Goal: Check status: Check status

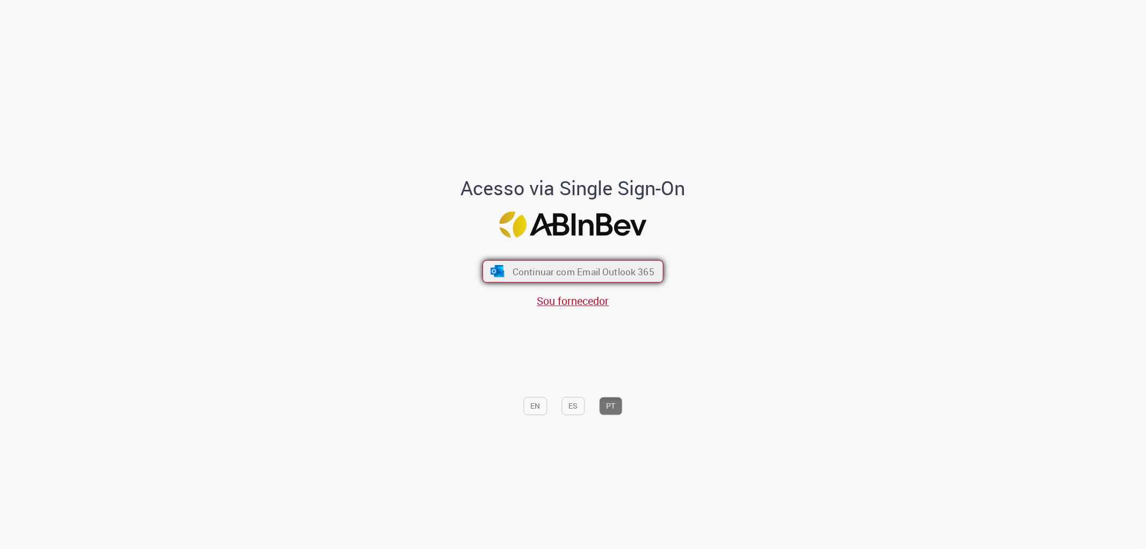
drag, startPoint x: 607, startPoint y: 271, endPoint x: 616, endPoint y: 263, distance: 12.2
click at [607, 270] on span "Continuar com Email Outlook 365" at bounding box center [584, 271] width 142 height 12
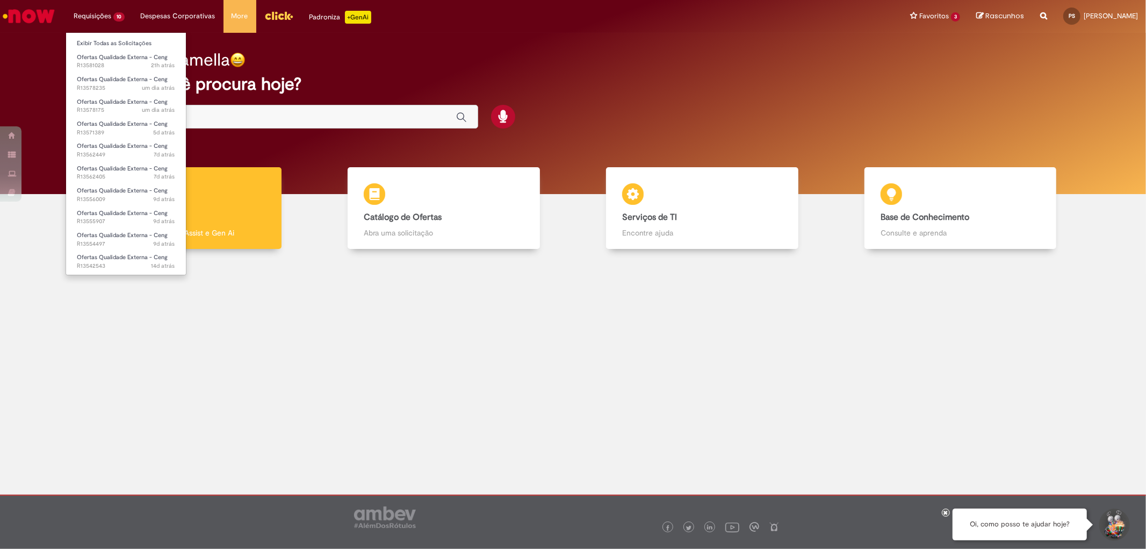
click at [117, 12] on li "Requisições 10 Exibir Todas as Solicitações Ofertas Qualidade Externa - Ceng 21…" at bounding box center [99, 16] width 67 height 32
click at [110, 67] on span "21h atrás 21 horas atrás R13581028" at bounding box center [126, 65] width 98 height 9
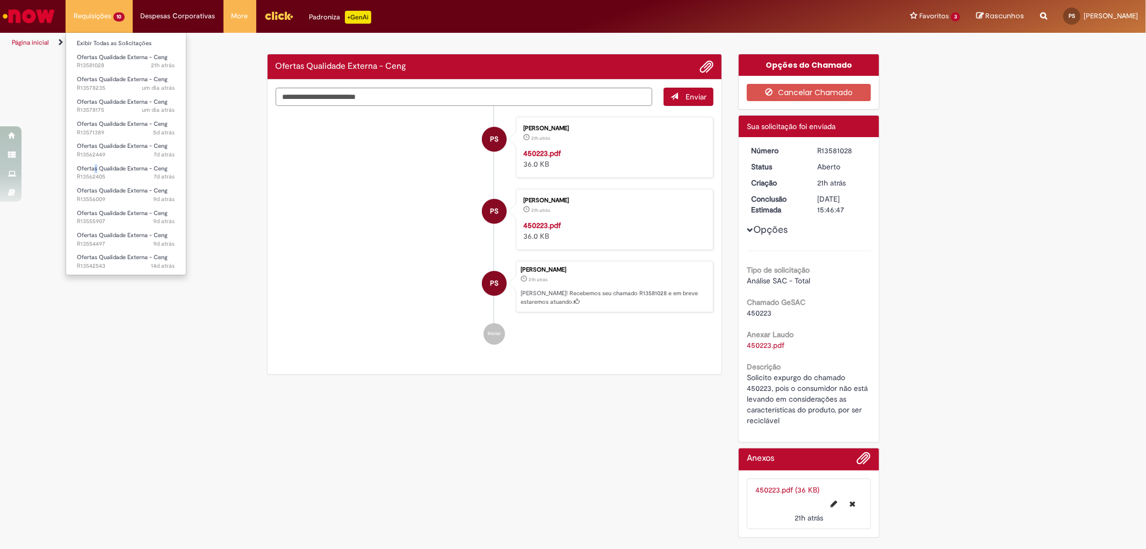
click at [95, 162] on li "Ofertas Qualidade Externa - Ceng 7d atrás 7 dias atrás R13562405" at bounding box center [126, 172] width 120 height 22
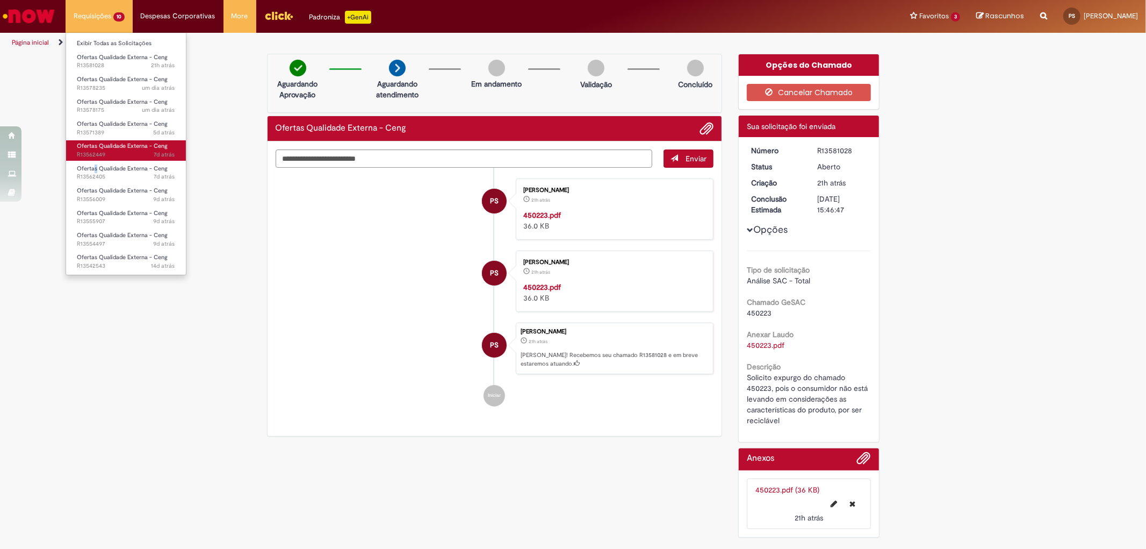
click at [102, 148] on span "Ofertas Qualidade Externa - Ceng" at bounding box center [122, 146] width 91 height 8
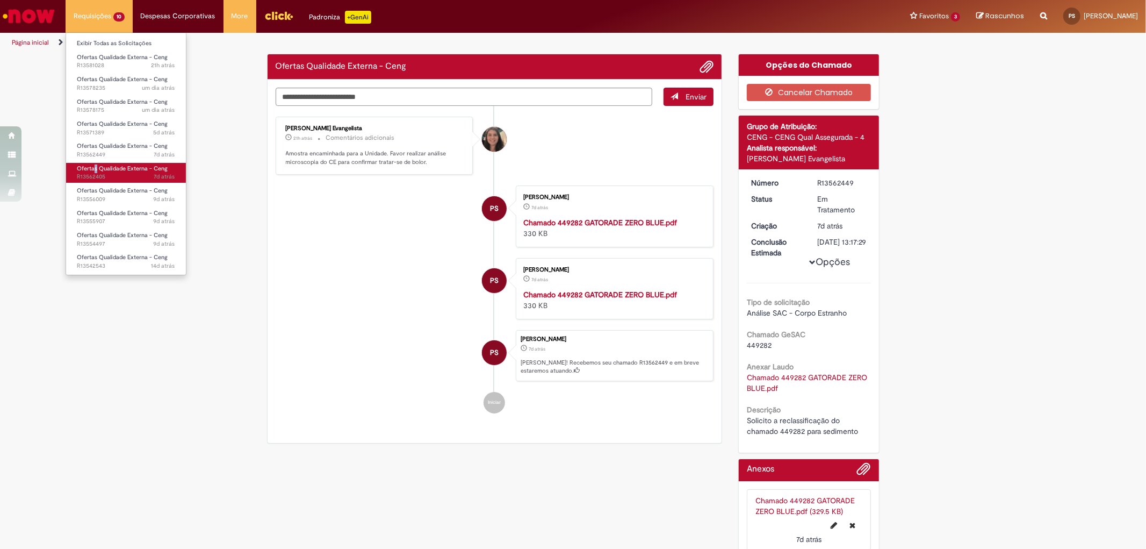
click at [138, 172] on span "Ofertas Qualidade Externa - Ceng" at bounding box center [122, 168] width 91 height 8
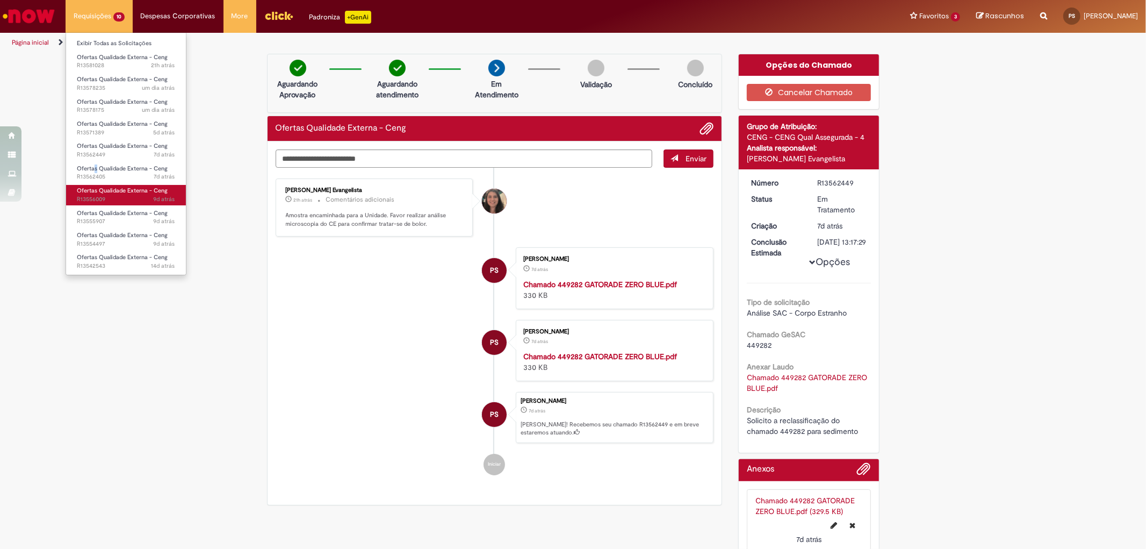
click at [122, 202] on span "9d atrás 9 dias atrás R13556009" at bounding box center [126, 199] width 98 height 9
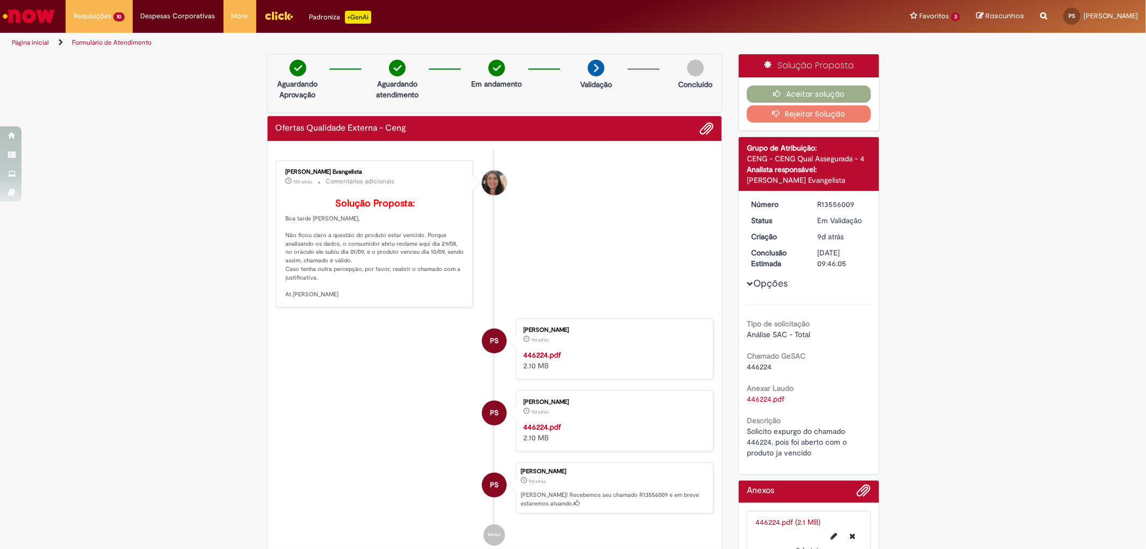
click at [760, 371] on span "446224" at bounding box center [759, 367] width 25 height 10
click at [760, 393] on b "Anexar Laudo" at bounding box center [770, 388] width 47 height 10
click at [760, 404] on link "446224.pdf" at bounding box center [766, 399] width 38 height 10
click at [755, 371] on span "446224" at bounding box center [759, 367] width 25 height 10
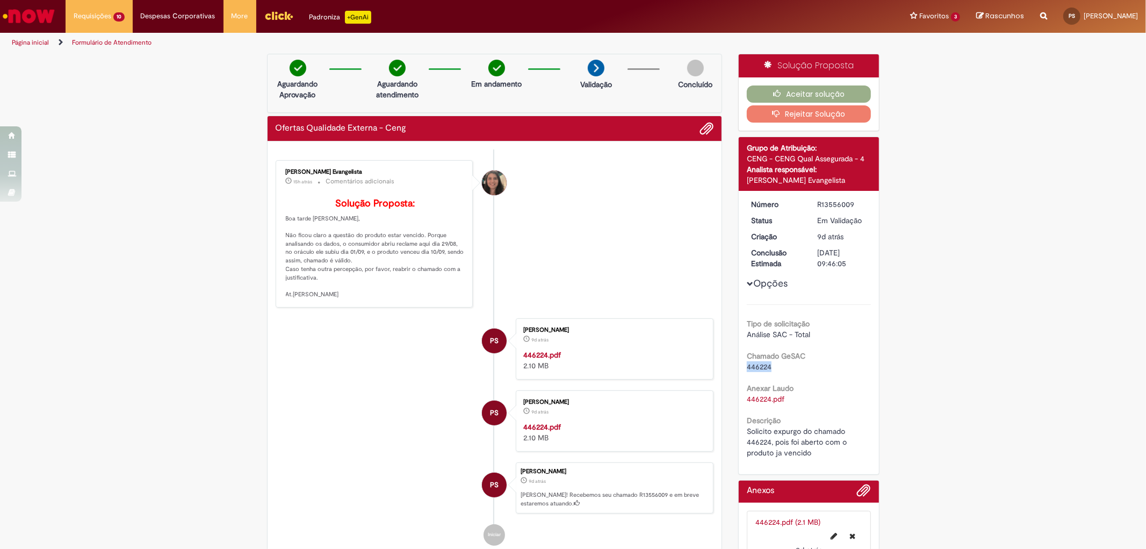
click at [755, 371] on span "446224" at bounding box center [759, 367] width 25 height 10
copy span "446224"
click at [584, 304] on li "Pollyane De Souza Ramos Evangelista 15h atrás 15 horas atrás Comentários adicio…" at bounding box center [495, 233] width 438 height 147
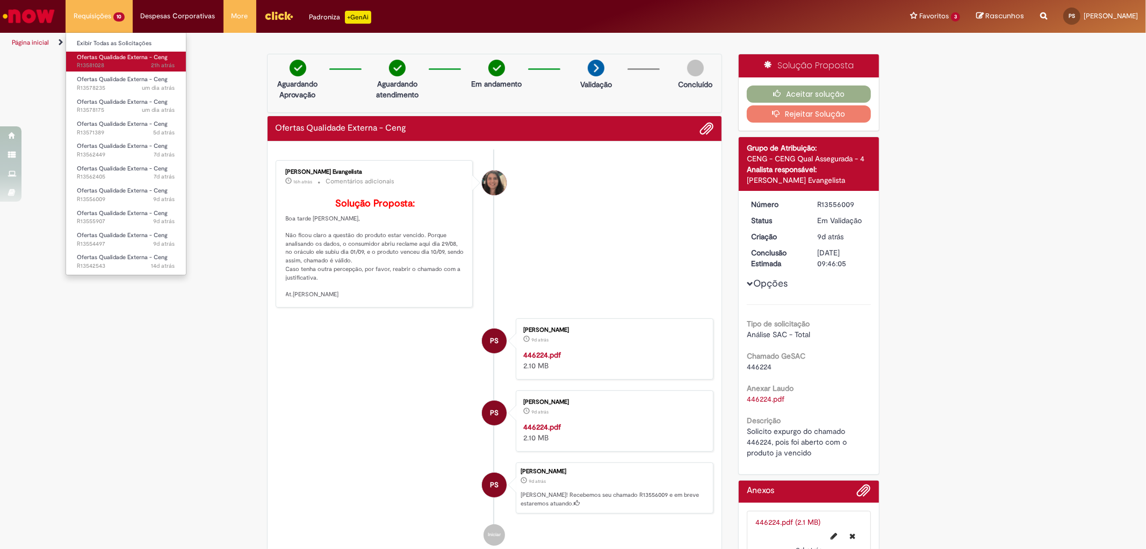
click at [113, 60] on span "Ofertas Qualidade Externa - Ceng" at bounding box center [122, 57] width 91 height 8
click at [120, 58] on span "Ofertas Qualidade Externa - Ceng" at bounding box center [122, 57] width 91 height 8
click at [121, 58] on span "Ofertas Qualidade Externa - Ceng" at bounding box center [122, 57] width 91 height 8
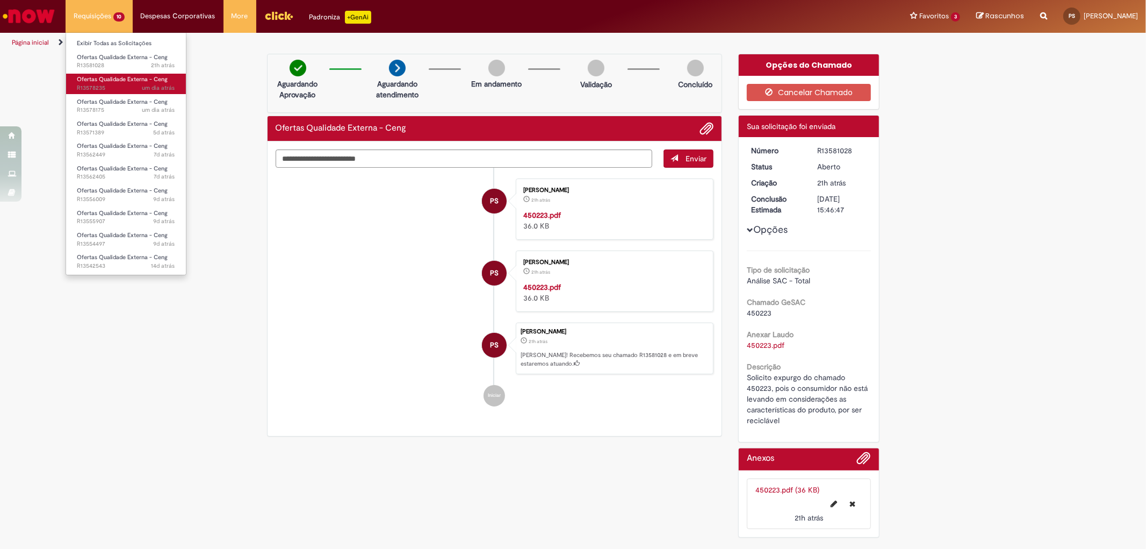
click at [115, 81] on span "Ofertas Qualidade Externa - Ceng" at bounding box center [122, 79] width 91 height 8
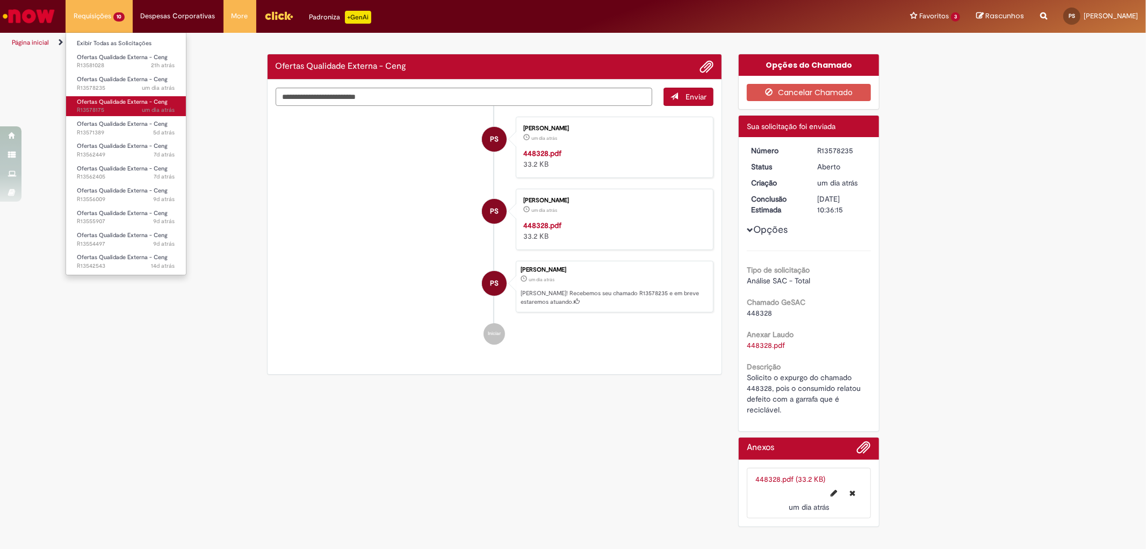
click at [114, 111] on span "um dia atrás um dia atrás R13578175" at bounding box center [126, 110] width 98 height 9
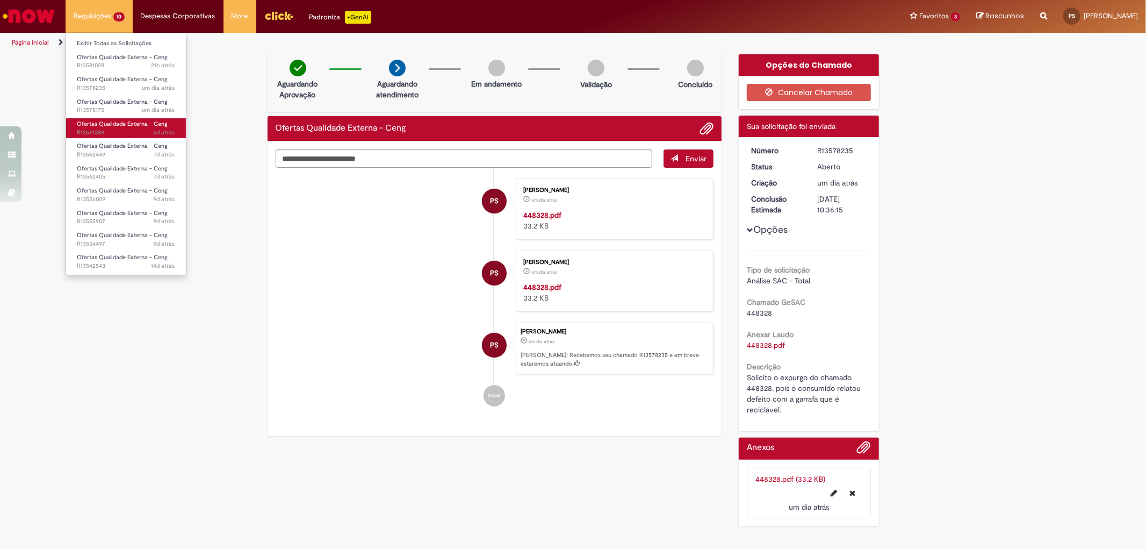
click at [114, 131] on span "5d atrás 5 dias atrás R13571389" at bounding box center [126, 132] width 98 height 9
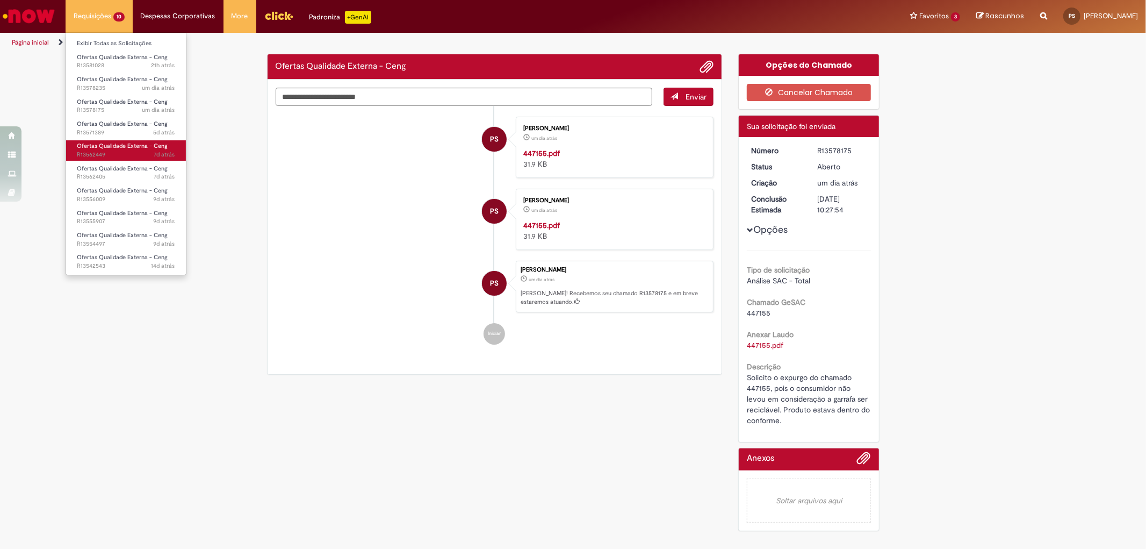
click at [116, 146] on span "Ofertas Qualidade Externa - Ceng" at bounding box center [122, 146] width 91 height 8
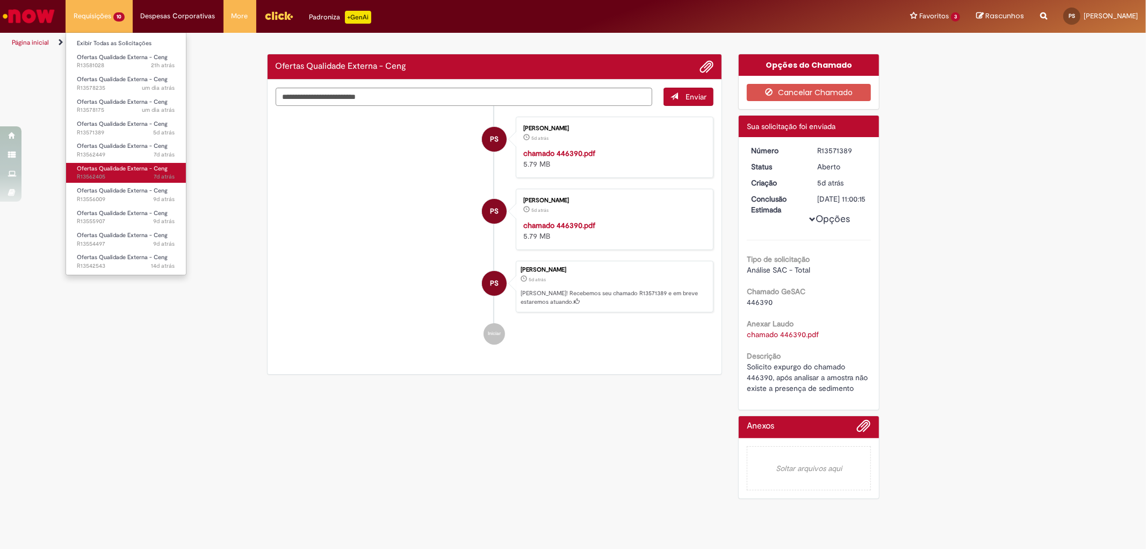
click at [121, 172] on span "Ofertas Qualidade Externa - Ceng" at bounding box center [122, 168] width 91 height 8
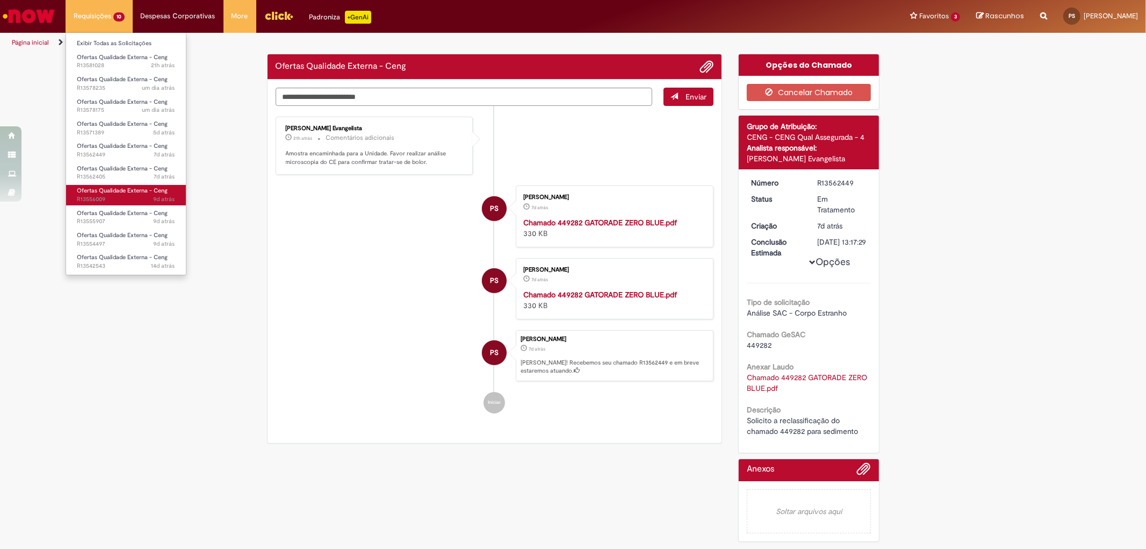
click at [118, 192] on span "Ofertas Qualidade Externa - Ceng" at bounding box center [122, 190] width 91 height 8
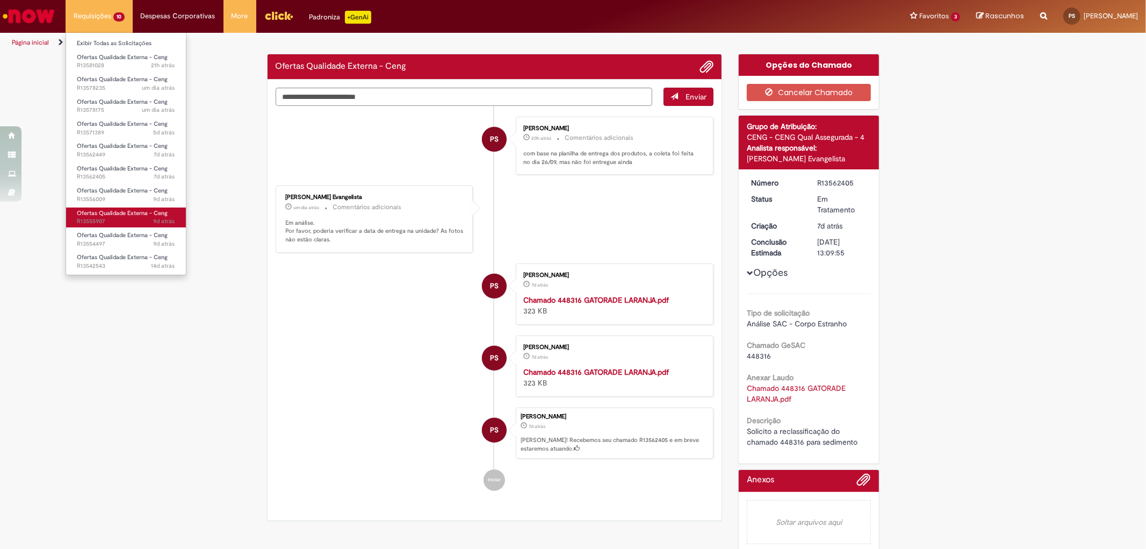
click at [114, 213] on span "Ofertas Qualidade Externa - Ceng" at bounding box center [122, 213] width 91 height 8
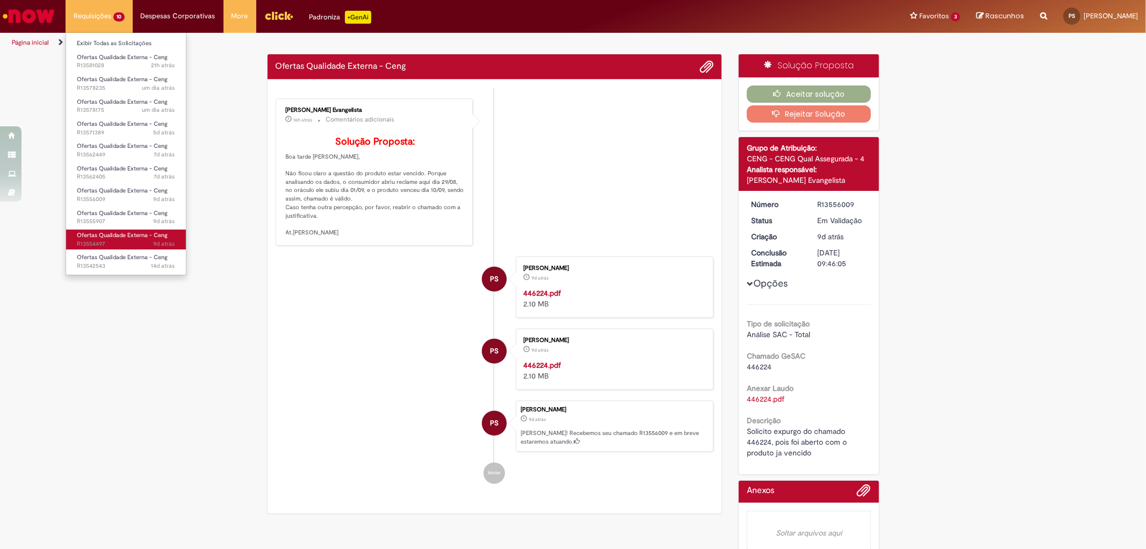
click at [120, 235] on span "Ofertas Qualidade Externa - Ceng" at bounding box center [122, 235] width 91 height 8
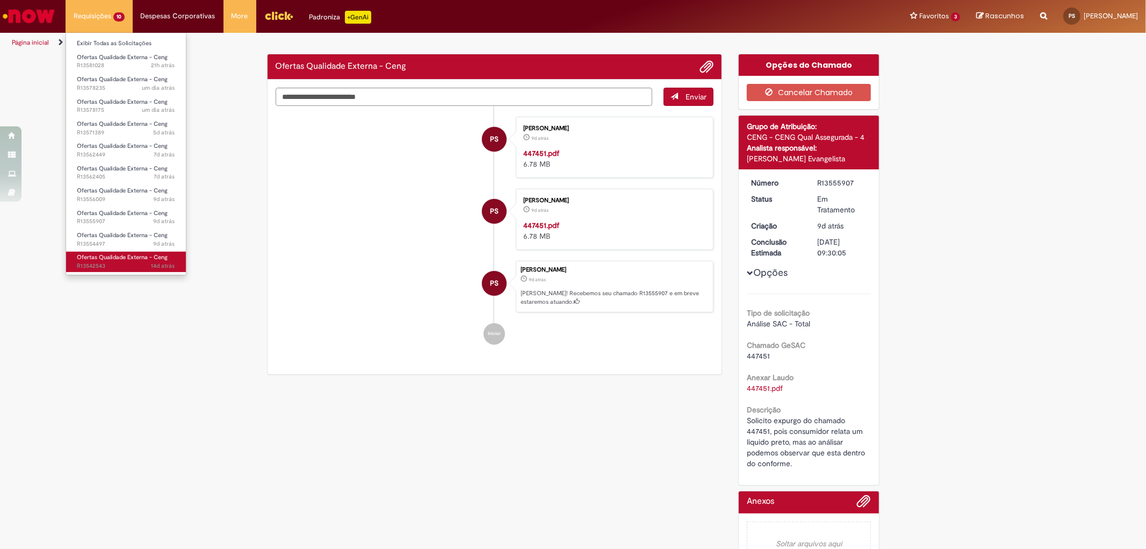
click at [117, 261] on link "Ofertas Qualidade Externa - Ceng 14d atrás 14 dias atrás R13542543" at bounding box center [126, 261] width 120 height 20
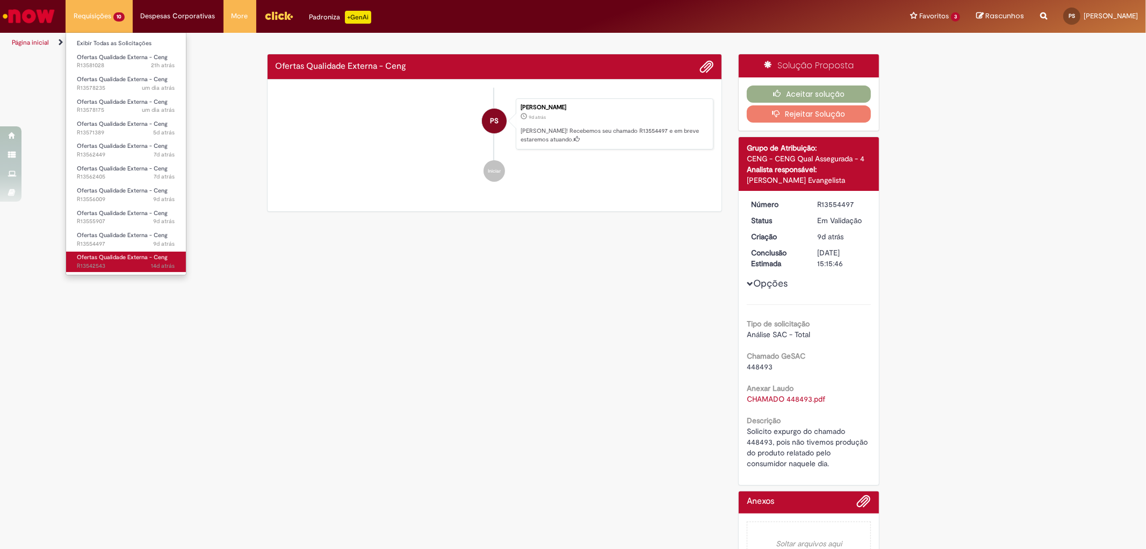
click at [117, 261] on link "Ofertas Qualidade Externa - Ceng 14d atrás 14 dias atrás R13542543" at bounding box center [126, 261] width 120 height 20
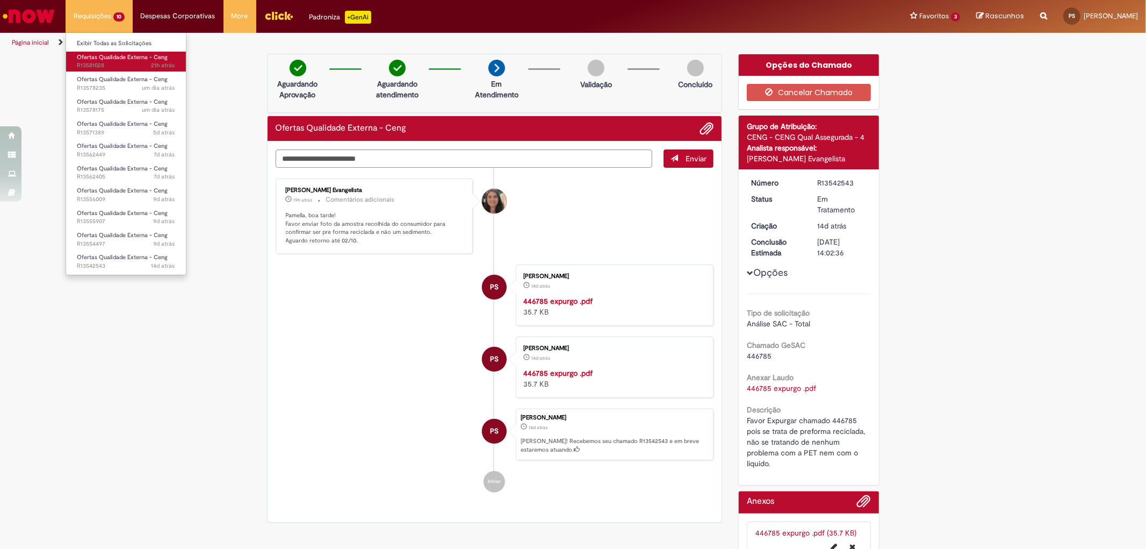
click at [112, 62] on span "21h atrás 21 horas atrás R13581028" at bounding box center [126, 65] width 98 height 9
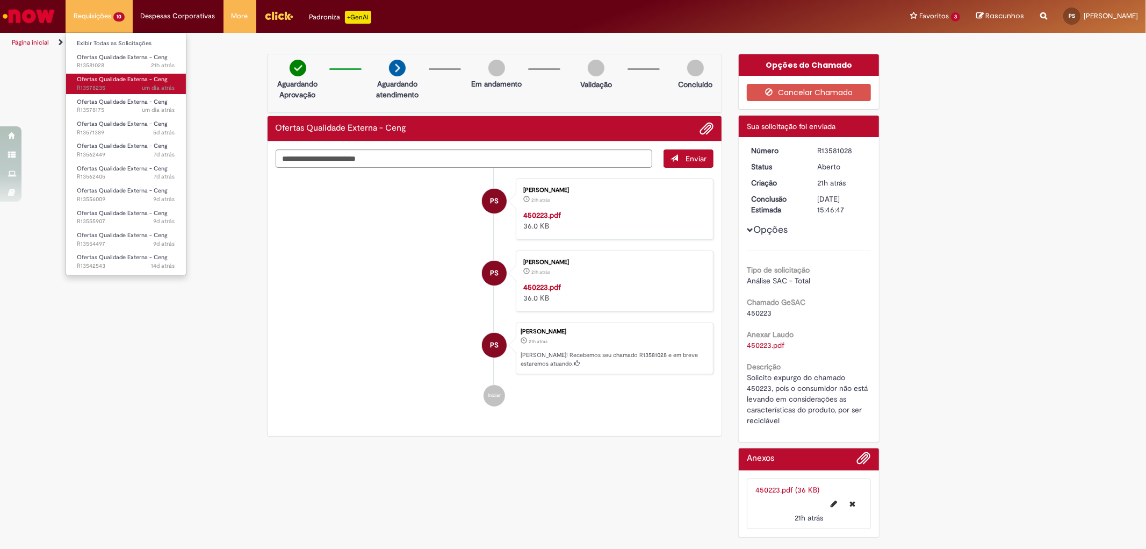
click at [135, 82] on span "Ofertas Qualidade Externa - Ceng" at bounding box center [122, 79] width 91 height 8
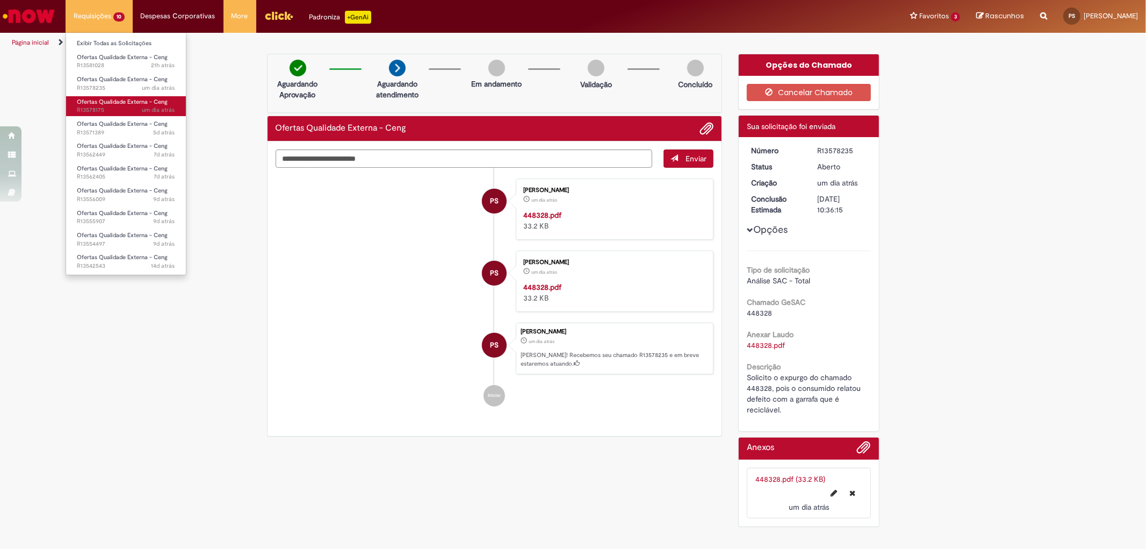
click at [127, 106] on span "um dia atrás um dia atrás R13578175" at bounding box center [126, 110] width 98 height 9
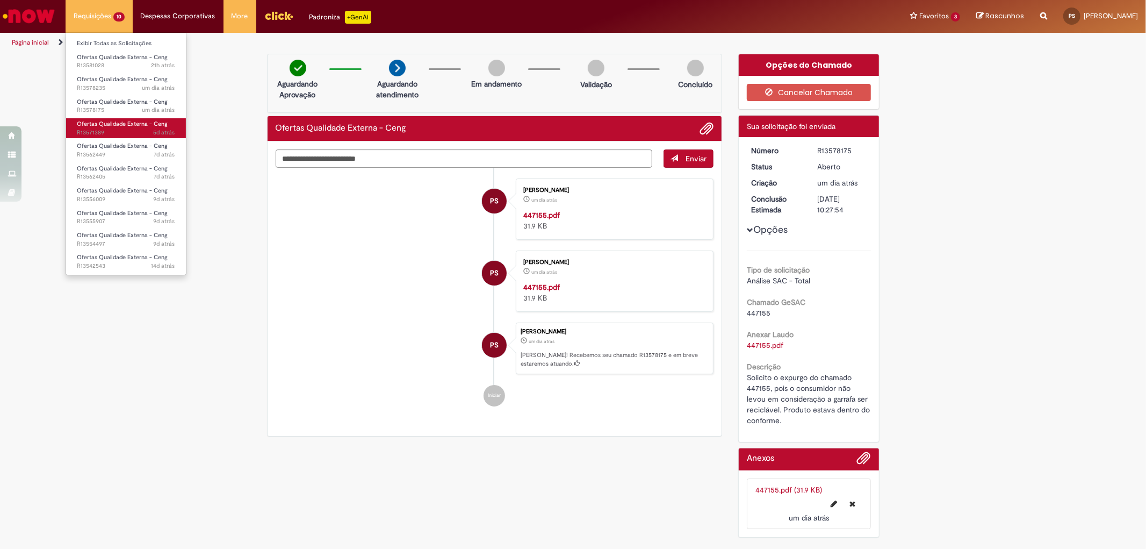
click at [133, 127] on span "Ofertas Qualidade Externa - Ceng" at bounding box center [122, 124] width 91 height 8
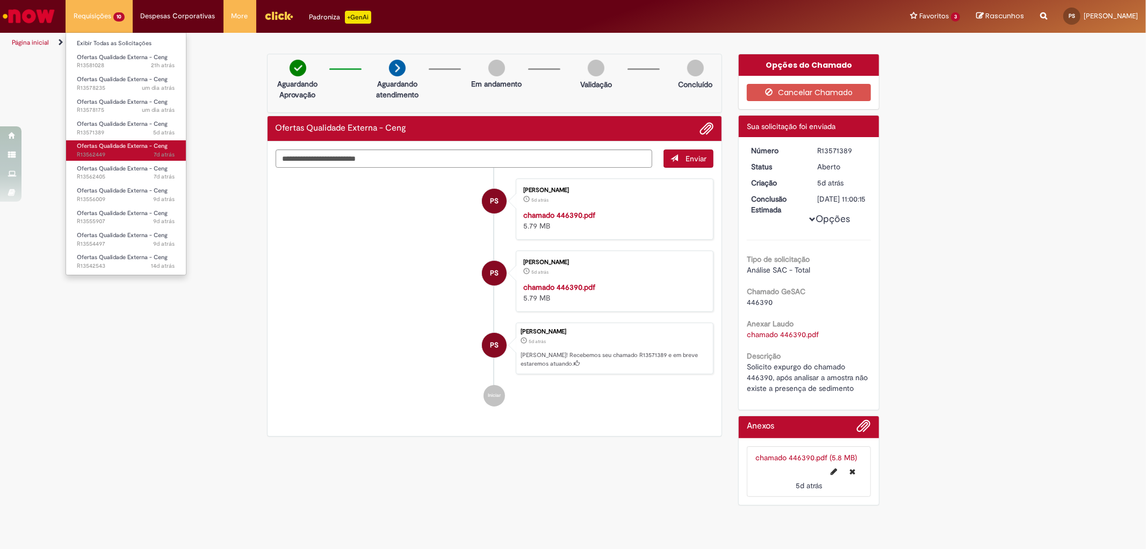
click at [134, 144] on span "Ofertas Qualidade Externa - Ceng" at bounding box center [122, 146] width 91 height 8
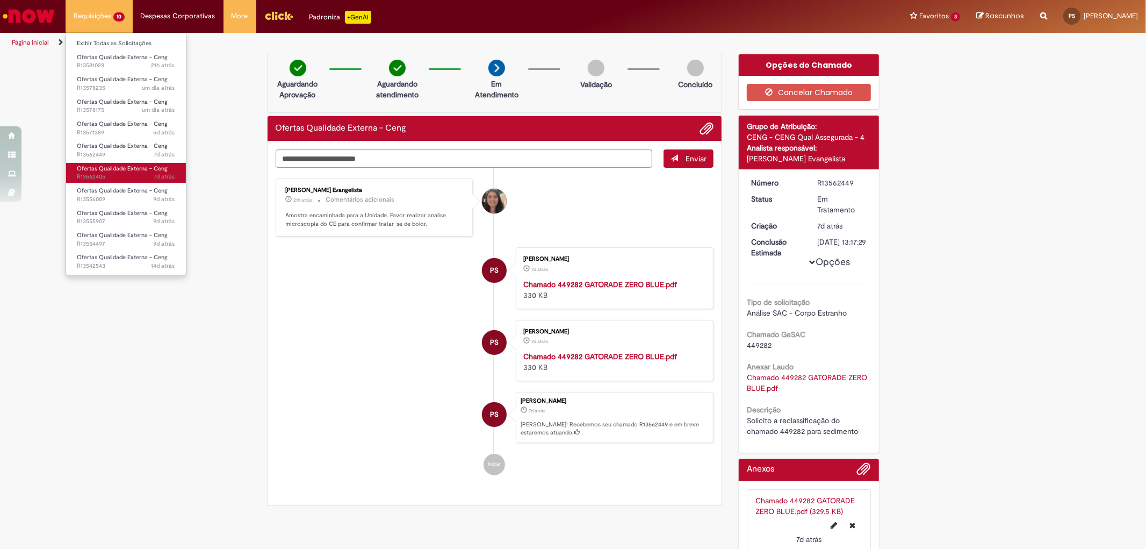
click at [146, 177] on span "7d atrás 7 dias atrás R13562405" at bounding box center [126, 176] width 98 height 9
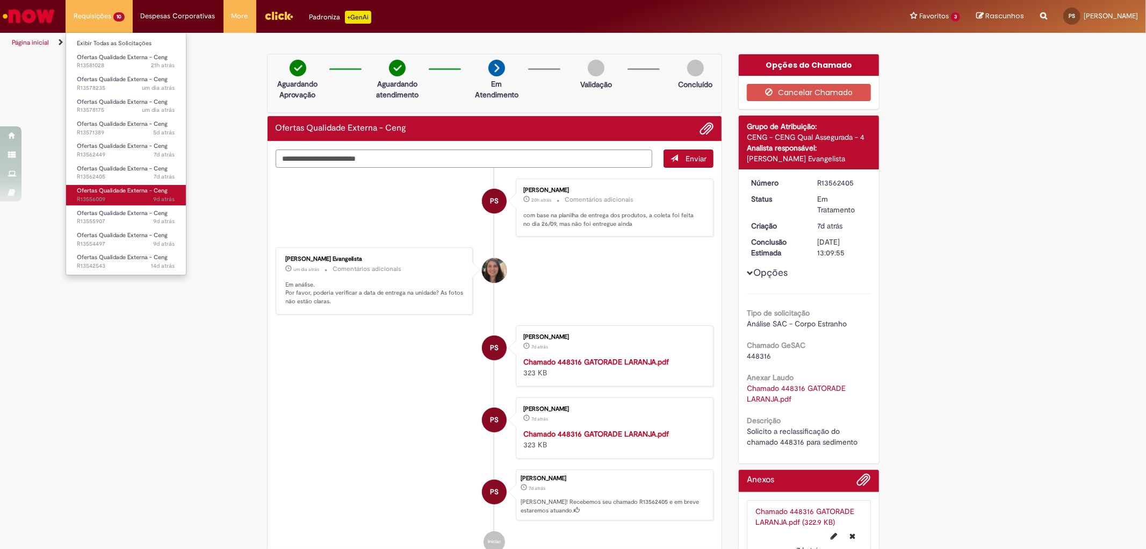
click at [130, 196] on span "9d atrás 9 dias atrás R13556009" at bounding box center [126, 199] width 98 height 9
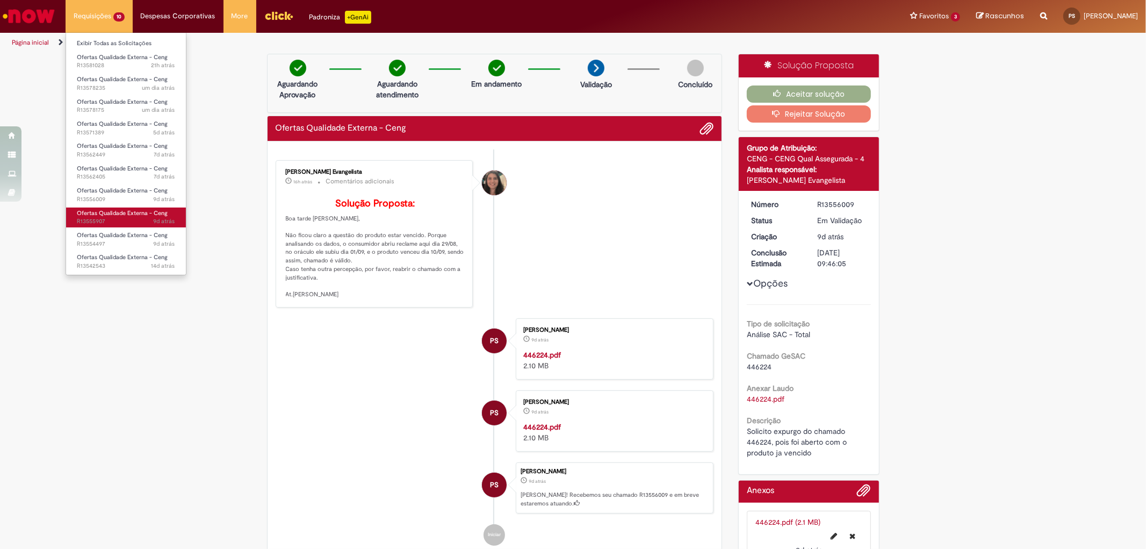
click at [121, 211] on span "Ofertas Qualidade Externa - Ceng" at bounding box center [122, 213] width 91 height 8
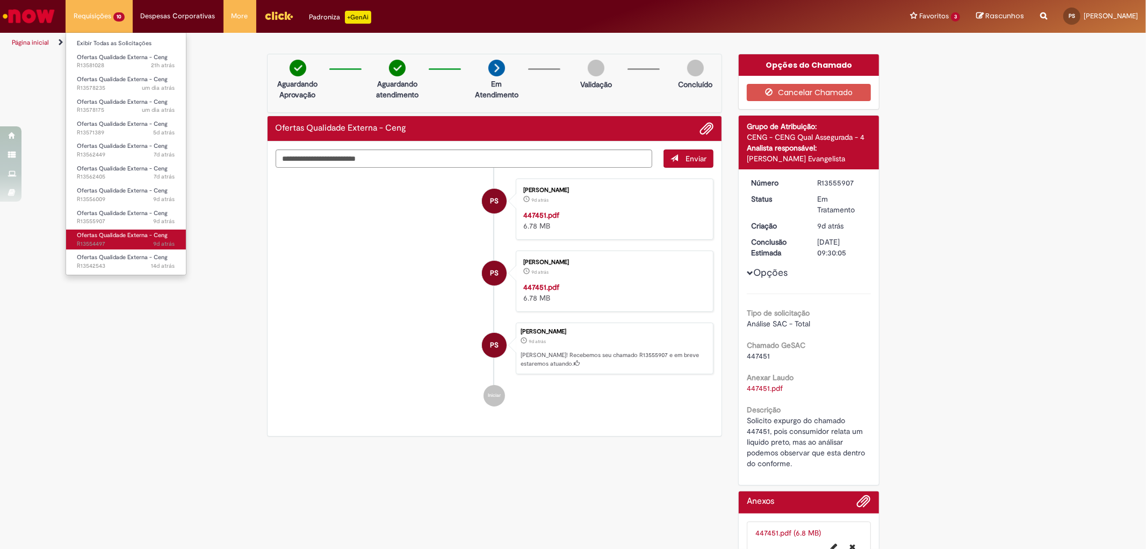
click at [120, 236] on span "Ofertas Qualidade Externa - Ceng" at bounding box center [122, 235] width 91 height 8
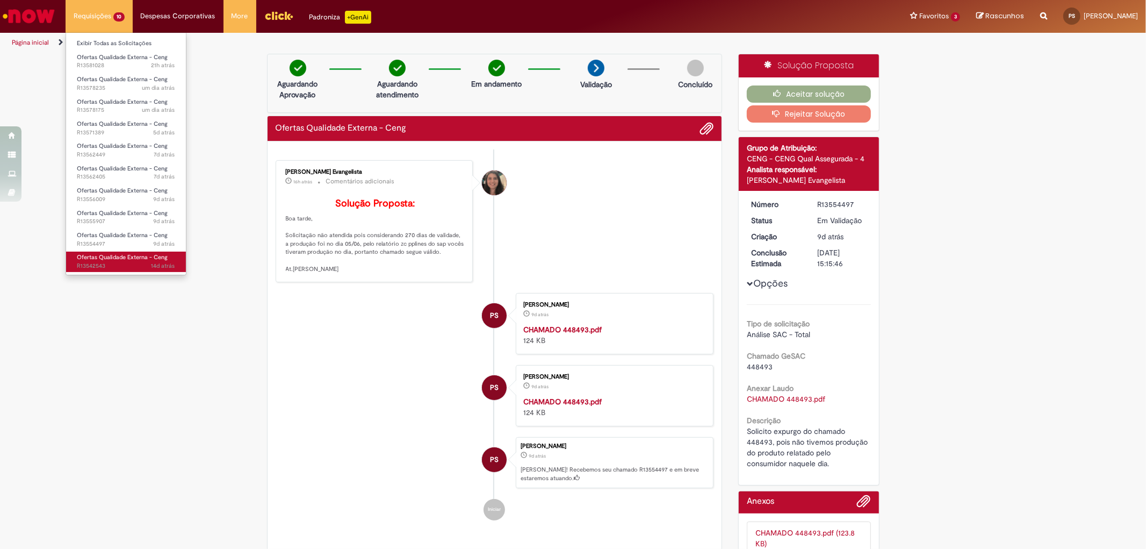
click at [109, 258] on span "Ofertas Qualidade Externa - Ceng" at bounding box center [122, 257] width 91 height 8
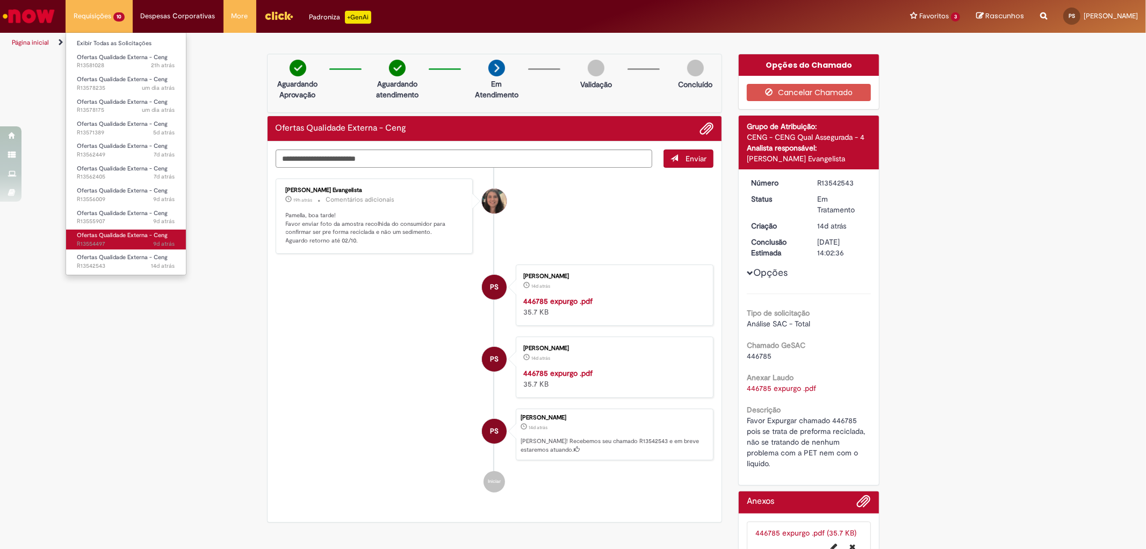
click at [131, 239] on link "Ofertas Qualidade Externa - Ceng 9d atrás 9 dias atrás R13554497" at bounding box center [126, 239] width 120 height 20
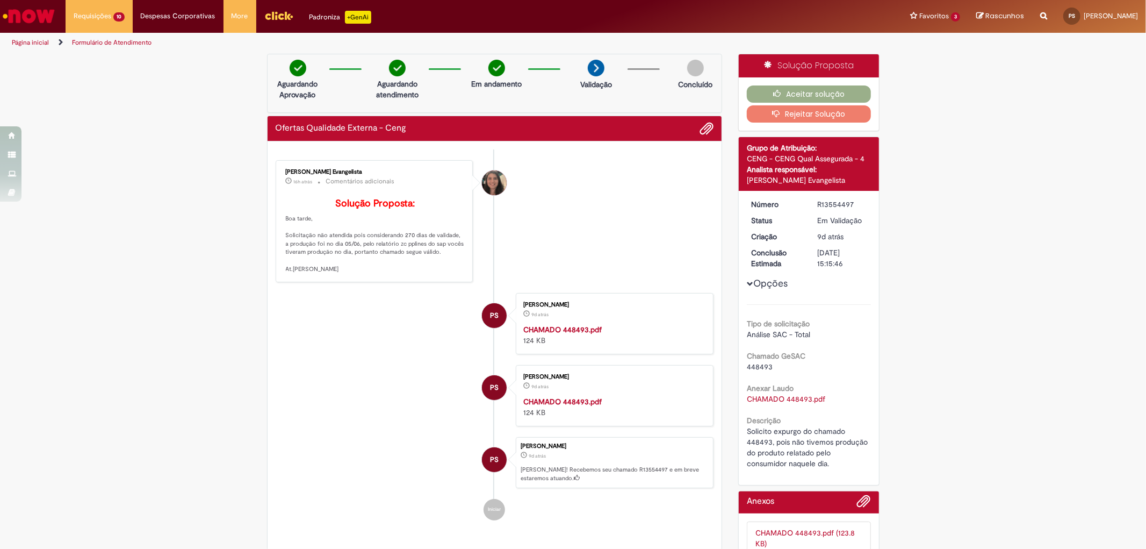
click at [559, 348] on div "Pamella Floriano Dos Santos 9d atrás 9 dias atrás CHAMADO 448493.pdf 124 KB" at bounding box center [614, 323] width 191 height 55
click at [561, 334] on strong "CHAMADO 448493.pdf" at bounding box center [562, 330] width 78 height 10
click at [760, 371] on span "448493" at bounding box center [760, 367] width 26 height 10
copy span "448493"
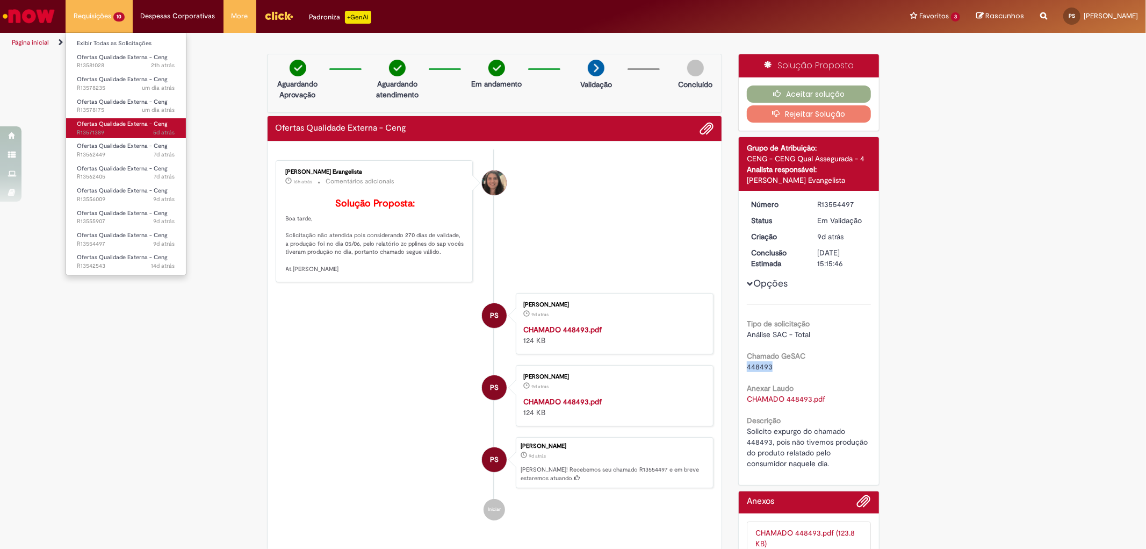
click at [110, 124] on span "Ofertas Qualidade Externa - Ceng" at bounding box center [122, 124] width 91 height 8
